Goal: Information Seeking & Learning: Learn about a topic

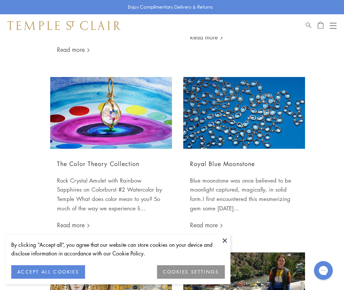
scroll to position [440, 0]
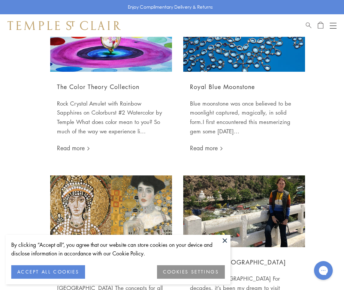
click at [222, 237] on button at bounding box center [224, 239] width 11 height 11
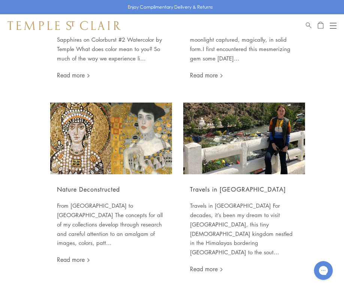
scroll to position [536, 0]
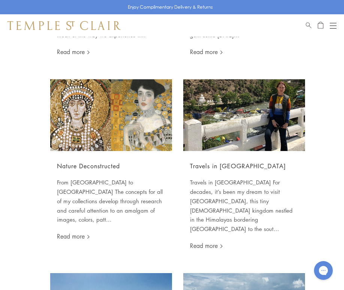
click at [121, 120] on img at bounding box center [111, 115] width 122 height 72
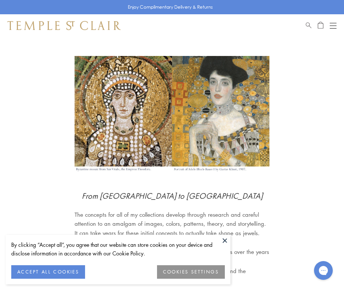
scroll to position [19, 0]
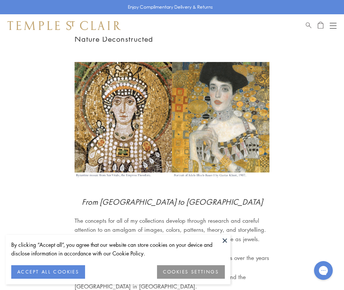
click at [227, 241] on button at bounding box center [224, 239] width 11 height 11
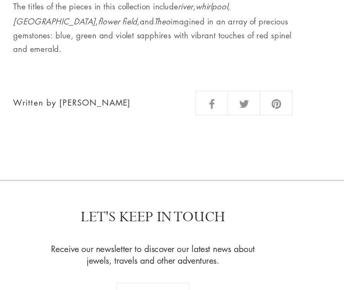
scroll to position [853, 0]
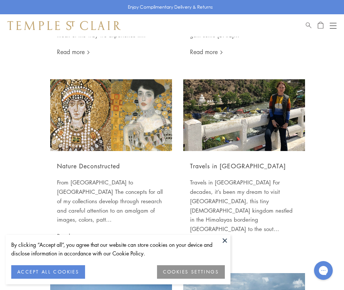
scroll to position [543, 0]
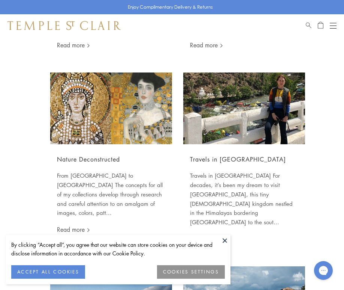
click at [223, 242] on button at bounding box center [224, 239] width 11 height 11
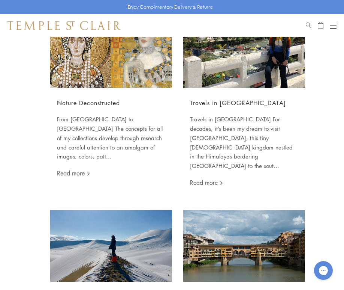
scroll to position [496, 0]
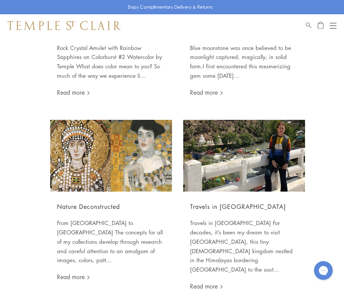
click at [213, 187] on img at bounding box center [244, 156] width 122 height 72
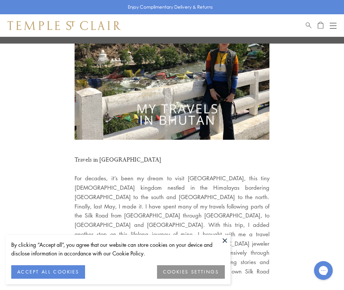
scroll to position [107, 0]
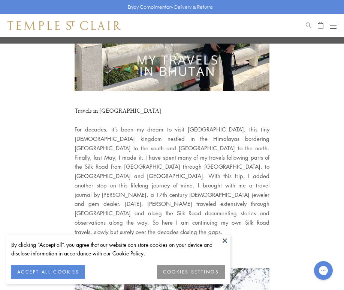
click at [225, 238] on button at bounding box center [224, 239] width 11 height 11
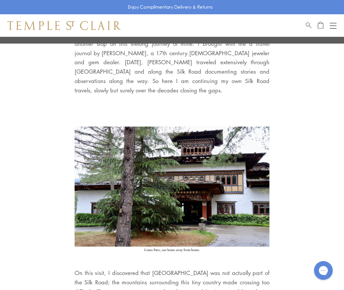
scroll to position [254, 0]
